Goal: Transaction & Acquisition: Purchase product/service

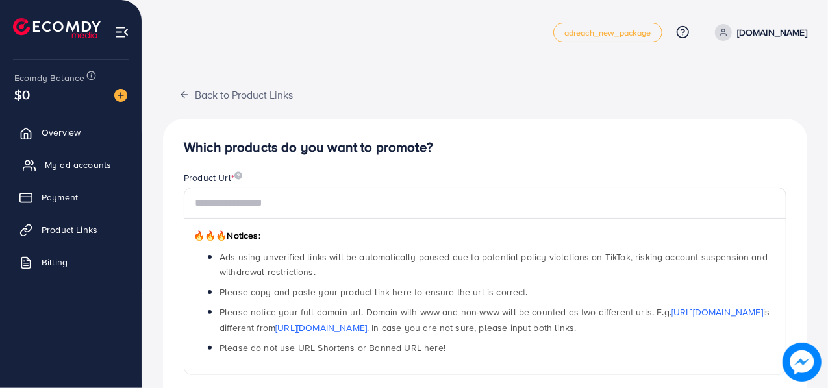
click at [47, 163] on span "My ad accounts" at bounding box center [78, 164] width 66 height 13
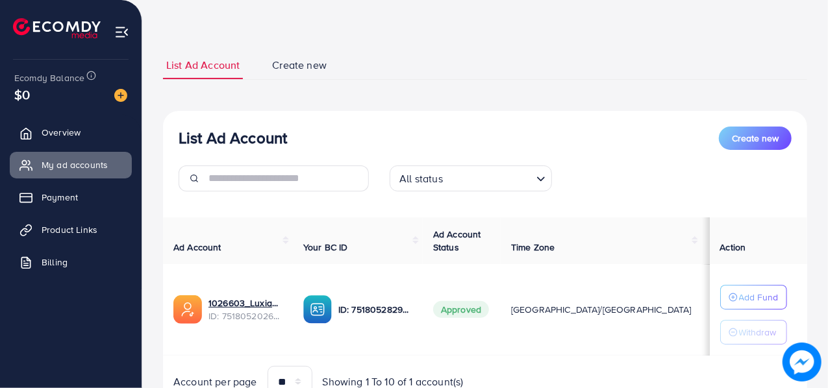
scroll to position [34, 0]
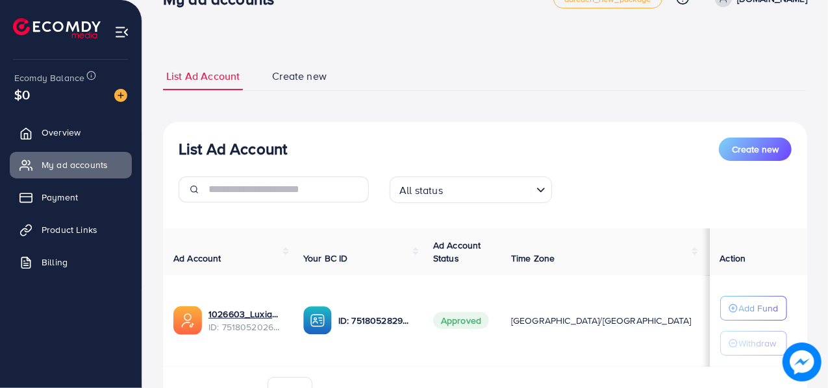
click at [484, 198] on input "Search for option" at bounding box center [489, 190] width 84 height 20
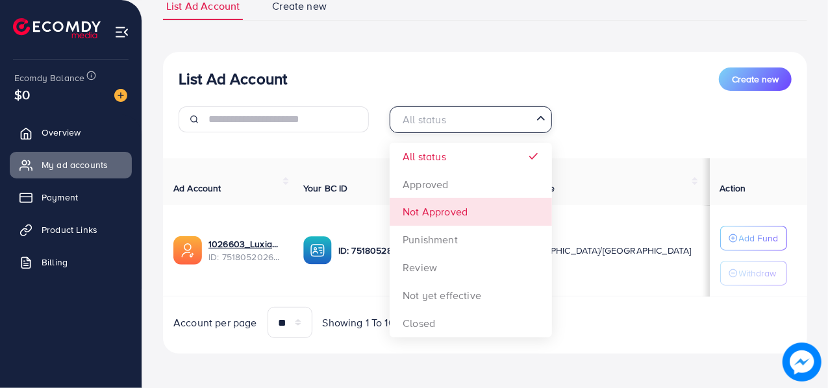
scroll to position [105, 0]
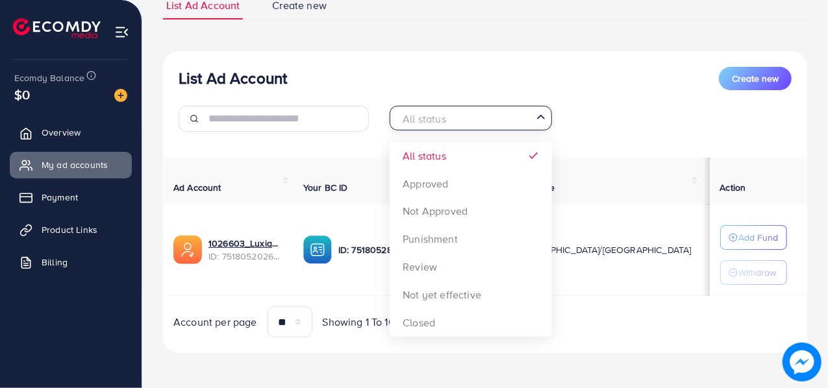
click at [597, 92] on div "List Ad Account Create new All status Loading... All status Approved Not Approv…" at bounding box center [485, 104] width 644 height 75
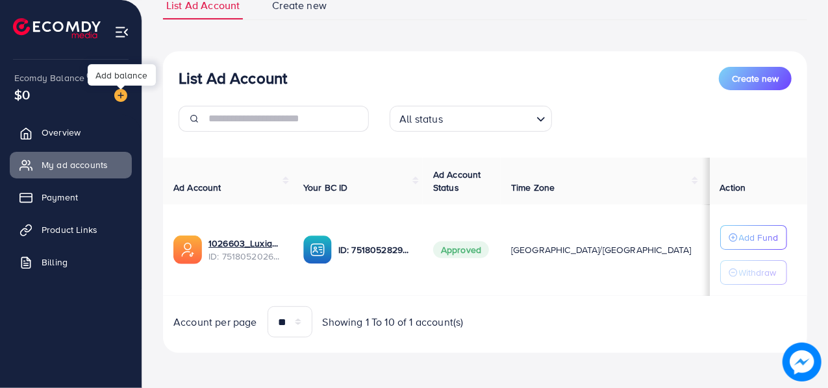
click at [118, 93] on img at bounding box center [120, 95] width 13 height 13
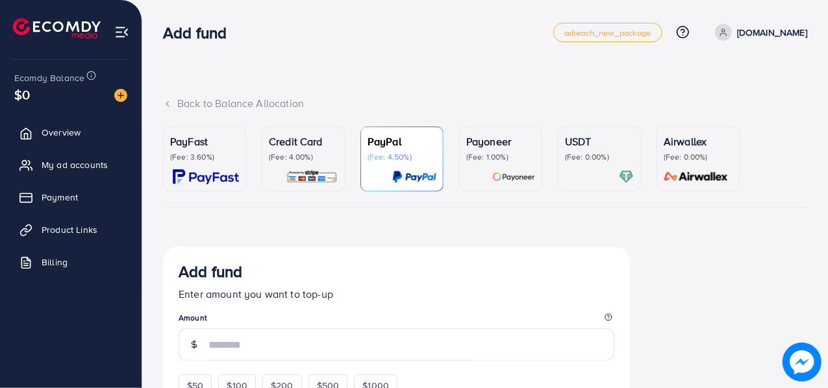
scroll to position [18, 0]
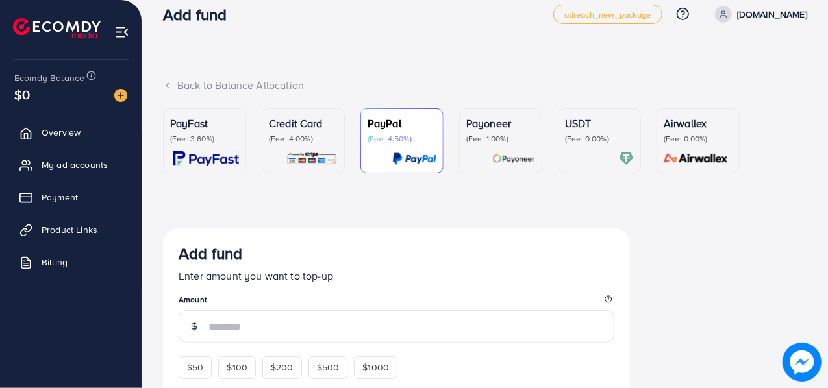
click at [192, 139] on p "(Fee: 3.60%)" at bounding box center [204, 139] width 69 height 10
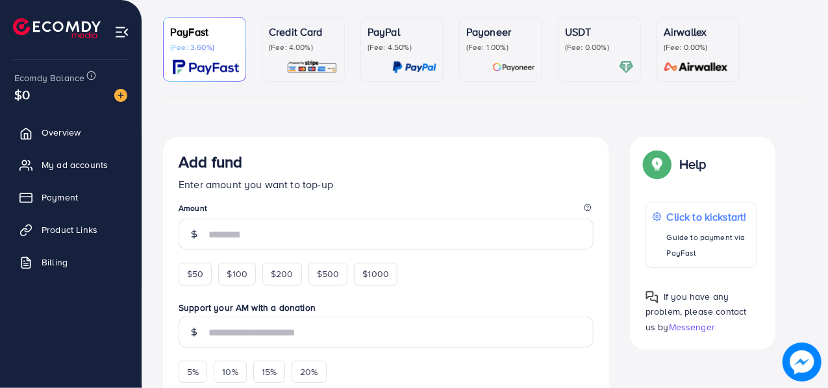
scroll to position [110, 0]
click at [193, 270] on span "$50" at bounding box center [195, 273] width 16 height 13
type input "**"
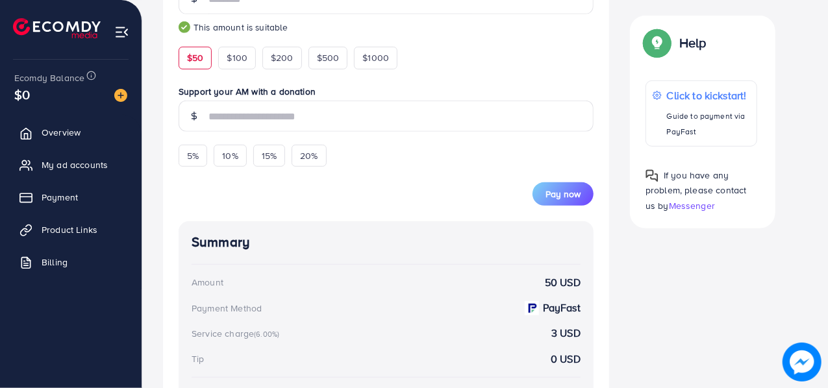
scroll to position [347, 0]
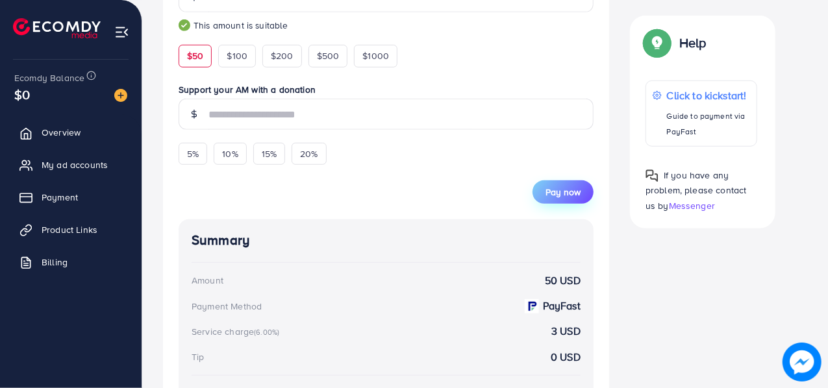
click at [569, 188] on span "Pay now" at bounding box center [562, 192] width 35 height 13
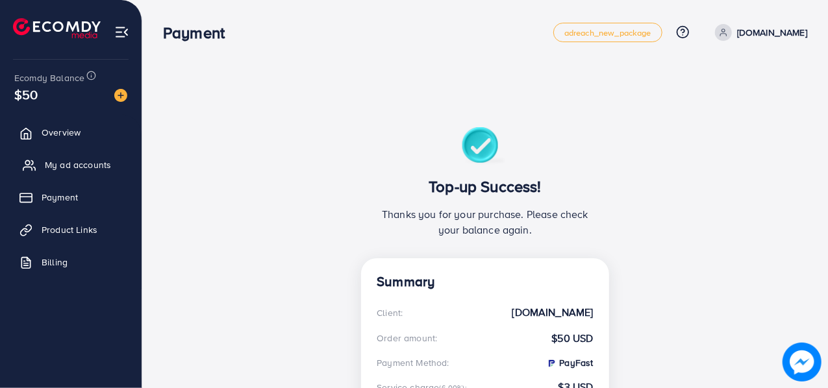
click at [71, 165] on span "My ad accounts" at bounding box center [78, 164] width 66 height 13
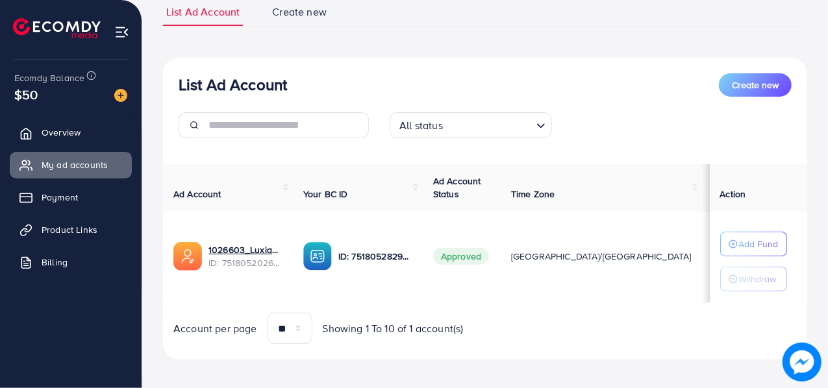
scroll to position [99, 0]
click at [735, 252] on button "Add Fund" at bounding box center [753, 243] width 67 height 25
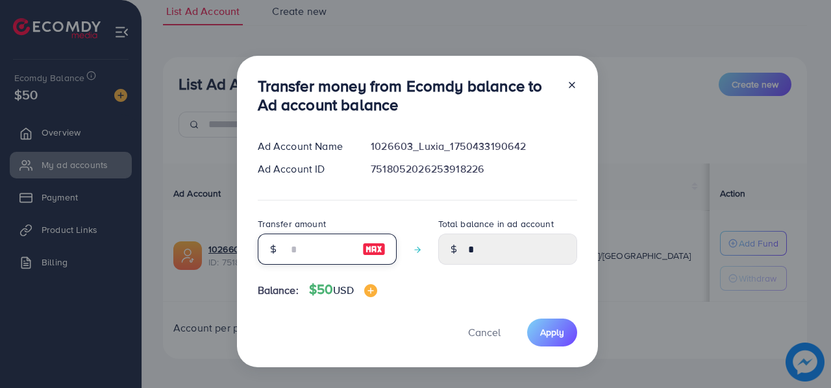
click at [314, 261] on input "number" at bounding box center [320, 249] width 65 height 31
type input "**"
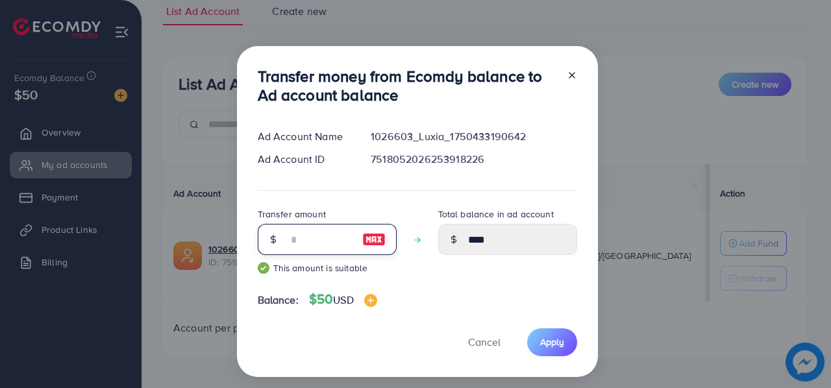
type input "*****"
type input "**"
click at [552, 345] on span "Apply" at bounding box center [552, 342] width 24 height 13
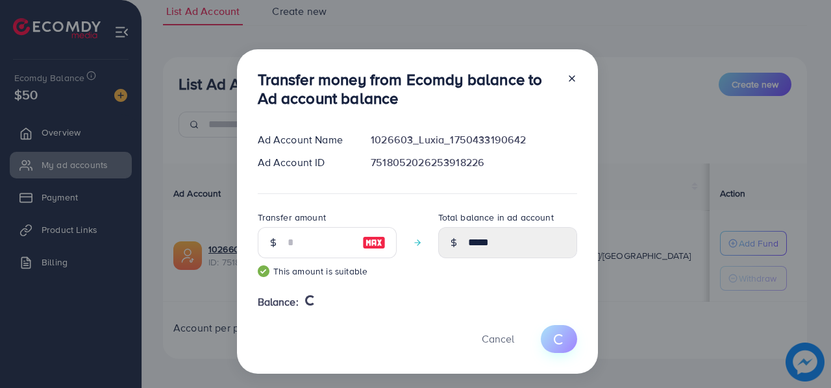
type input "*"
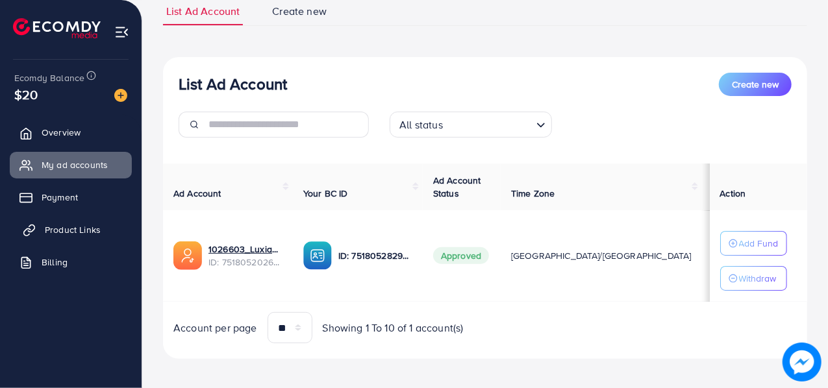
click at [58, 229] on span "Product Links" at bounding box center [73, 229] width 56 height 13
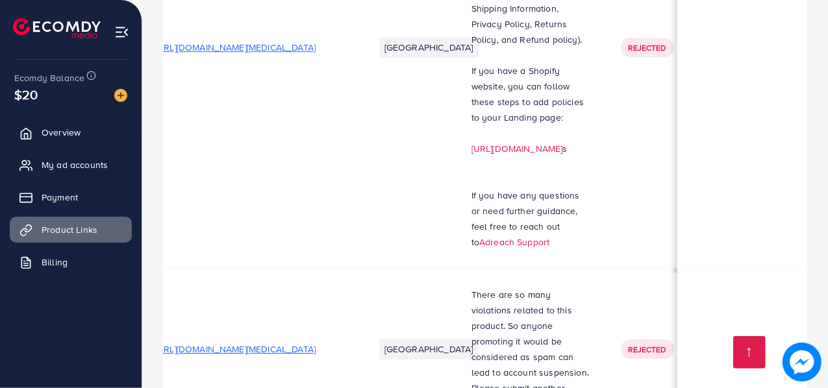
scroll to position [0, 14]
